Goal: Check status: Check status

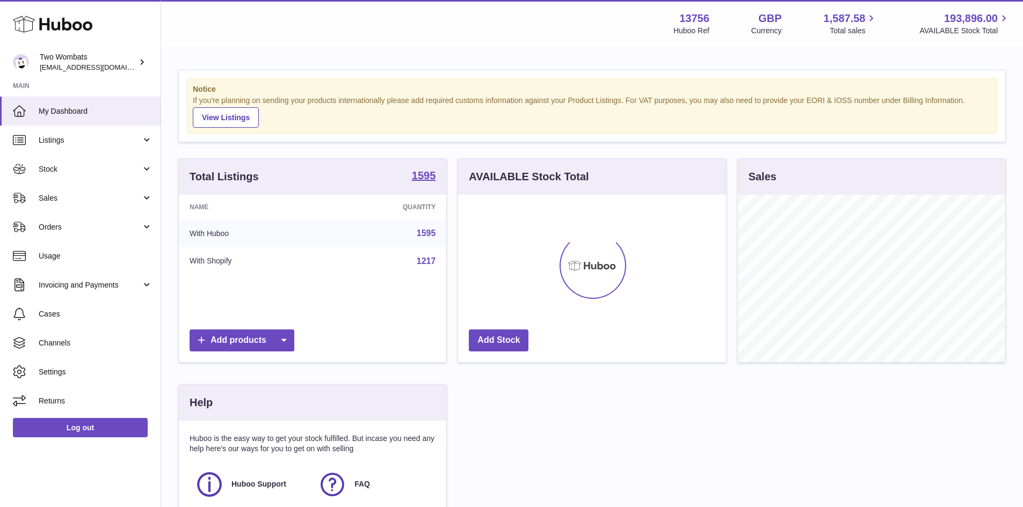
scroll to position [168, 268]
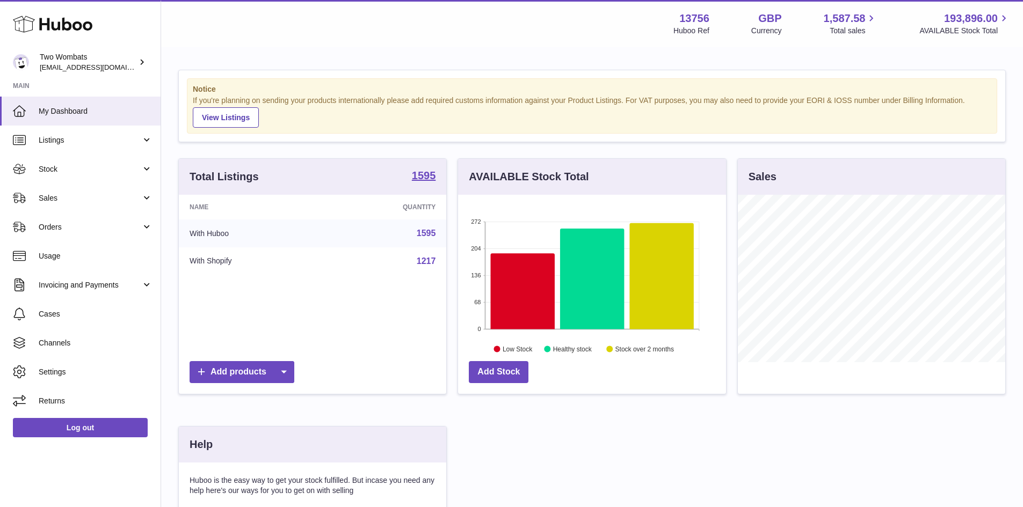
click at [942, 370] on div at bounding box center [871, 294] width 267 height 199
drag, startPoint x: 806, startPoint y: 403, endPoint x: 517, endPoint y: 411, distance: 289.5
click at [806, 403] on div "Sales" at bounding box center [871, 281] width 279 height 247
click at [124, 169] on span "Stock" at bounding box center [90, 169] width 103 height 10
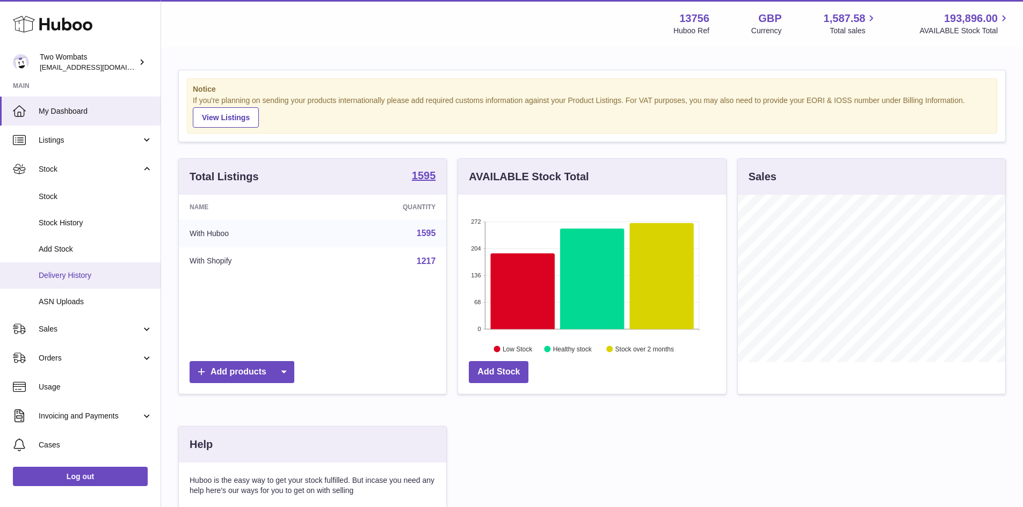
click at [125, 273] on span "Delivery History" at bounding box center [96, 276] width 114 height 10
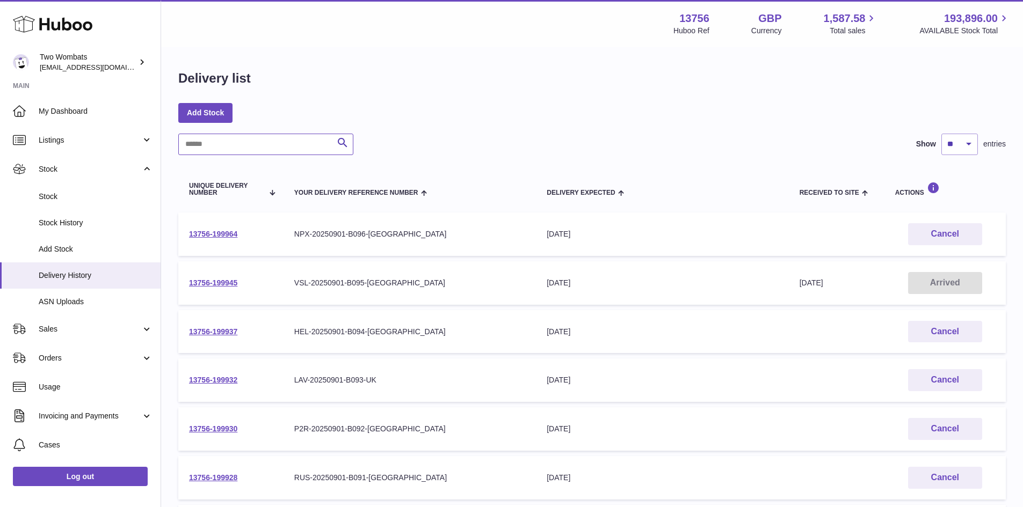
click at [268, 142] on input "text" at bounding box center [265, 144] width 175 height 21
paste input "**********"
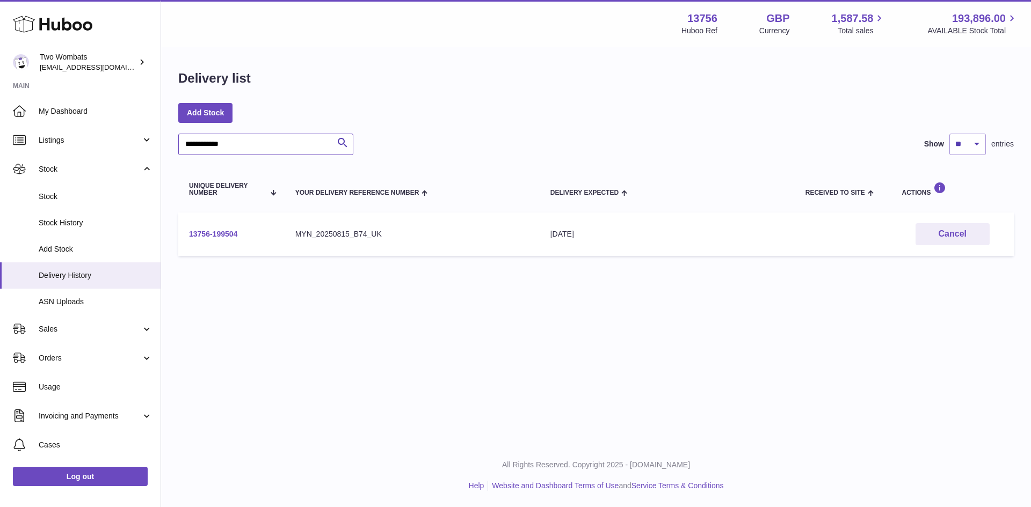
type input "**********"
click at [214, 234] on link "13756-199504" at bounding box center [213, 234] width 48 height 9
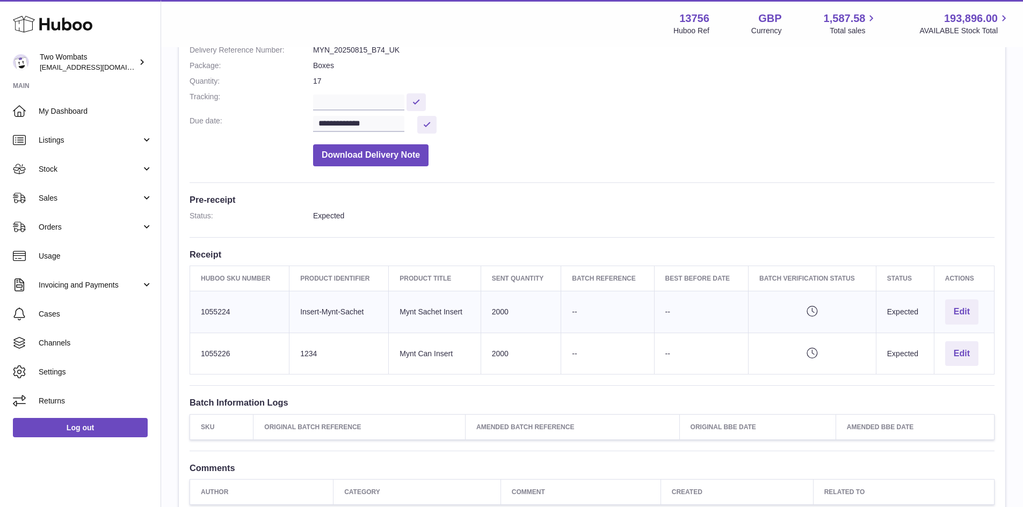
scroll to position [284, 0]
